Goal: Information Seeking & Learning: Learn about a topic

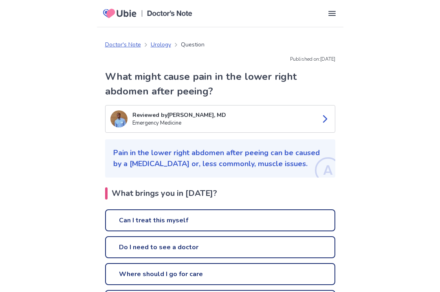
click at [241, 220] on link "Can I treat this myself" at bounding box center [220, 220] width 230 height 22
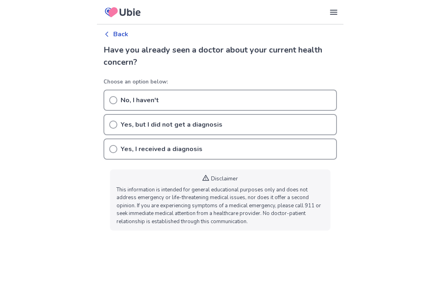
click at [112, 100] on icon at bounding box center [113, 100] width 8 height 8
